Goal: Task Accomplishment & Management: Manage account settings

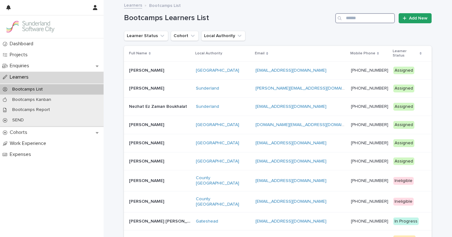
click at [348, 15] on input "Search" at bounding box center [365, 18] width 60 height 10
click at [358, 20] on input "Search" at bounding box center [365, 18] width 60 height 10
paste input "**********"
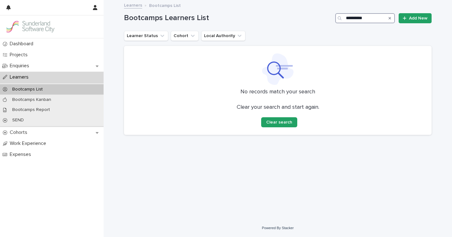
type input "**********"
click at [390, 19] on icon "Search" at bounding box center [390, 18] width 3 height 3
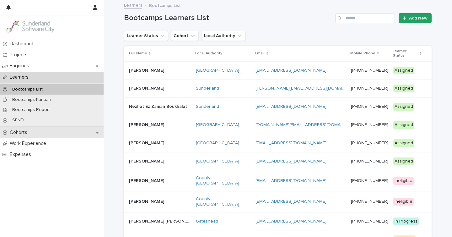
click at [31, 132] on p "Cohorts" at bounding box center [19, 132] width 25 height 6
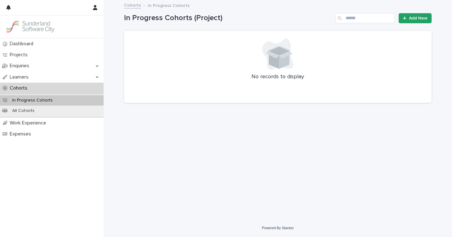
click at [131, 5] on link "Cohorts" at bounding box center [132, 4] width 17 height 7
click at [53, 108] on div "All Cohorts" at bounding box center [52, 111] width 104 height 10
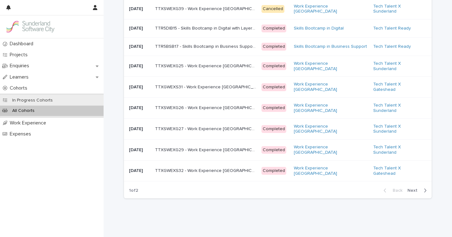
scroll to position [493, 0]
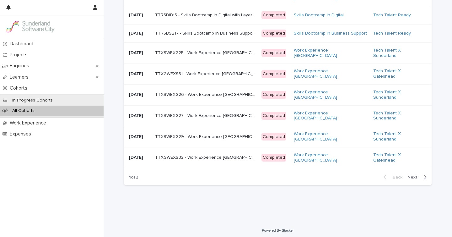
click at [415, 175] on span "Next" at bounding box center [415, 177] width 14 height 4
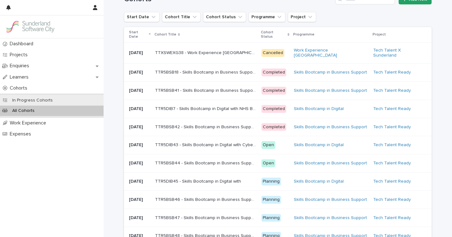
scroll to position [21, 0]
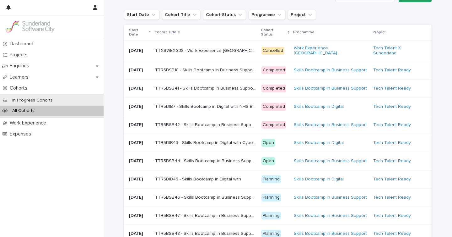
click at [275, 147] on div "Open" at bounding box center [269, 143] width 14 height 8
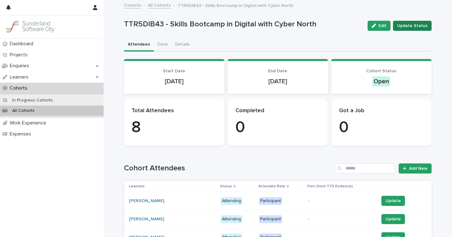
click at [402, 30] on button "Update Status" at bounding box center [412, 26] width 39 height 10
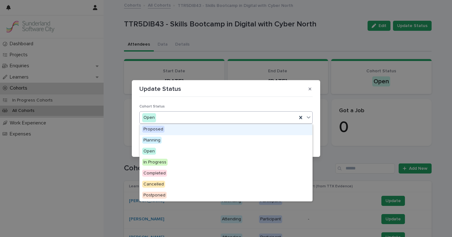
click at [228, 115] on div "Open" at bounding box center [218, 117] width 157 height 10
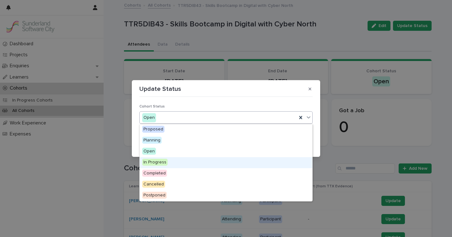
click at [155, 159] on span "In Progress" at bounding box center [154, 162] width 25 height 7
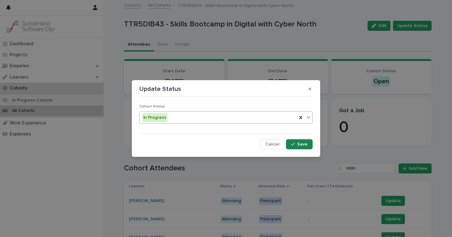
click at [299, 142] on span "Save" at bounding box center [302, 144] width 10 height 4
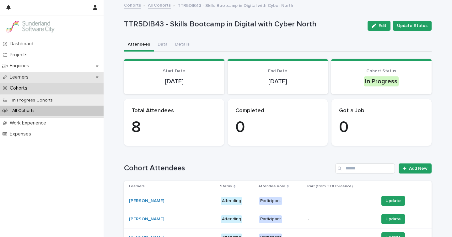
click at [28, 77] on p "Learners" at bounding box center [20, 77] width 26 height 6
